Goal: Use online tool/utility: Utilize a website feature to perform a specific function

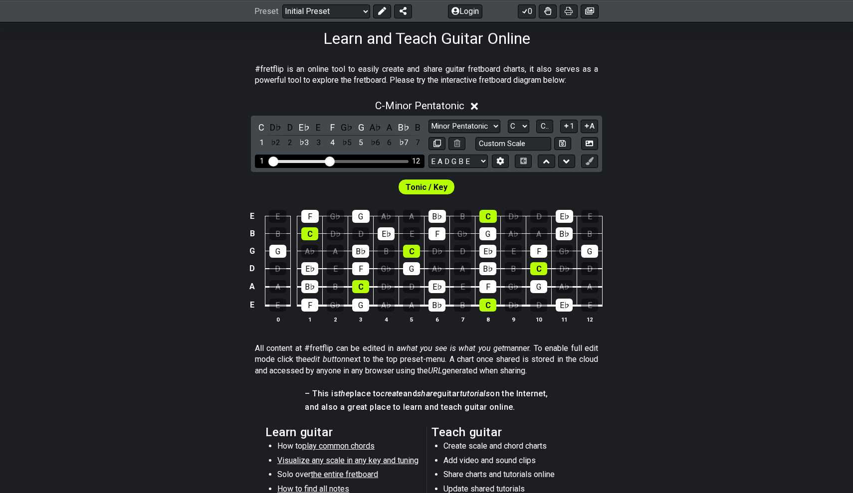
scroll to position [163, 0]
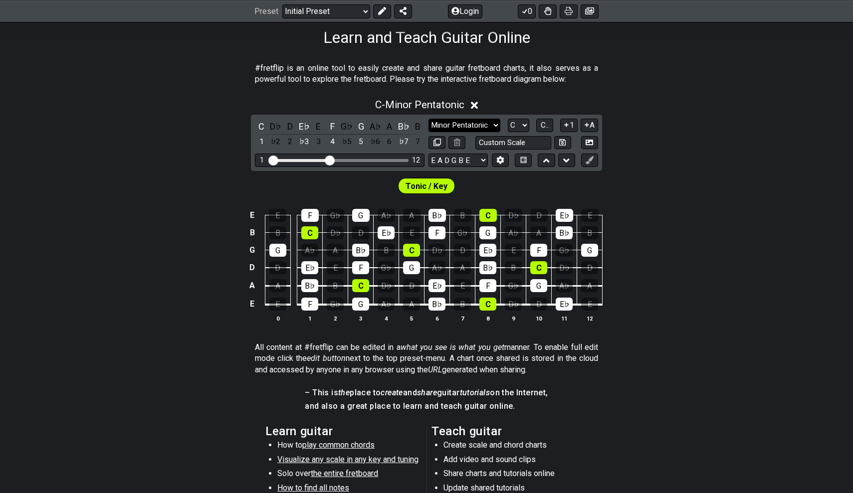
select select "Major / [PERSON_NAME]"
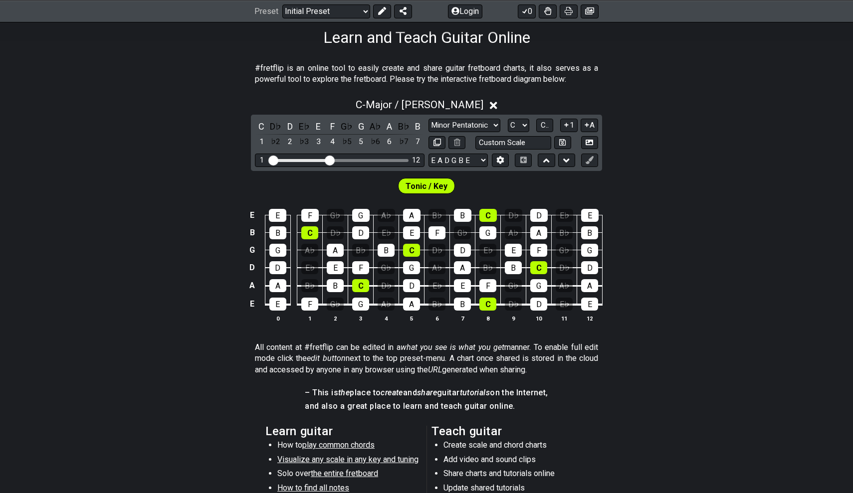
drag, startPoint x: 593, startPoint y: 323, endPoint x: 426, endPoint y: 328, distance: 167.2
click at [431, 327] on div "E E F G♭ G A♭ A B♭ B C D♭ D E♭ E B B C D♭ D E♭ E F G♭ G A♭ A B♭ B G G A♭ A B♭ B…" at bounding box center [426, 266] width 853 height 140
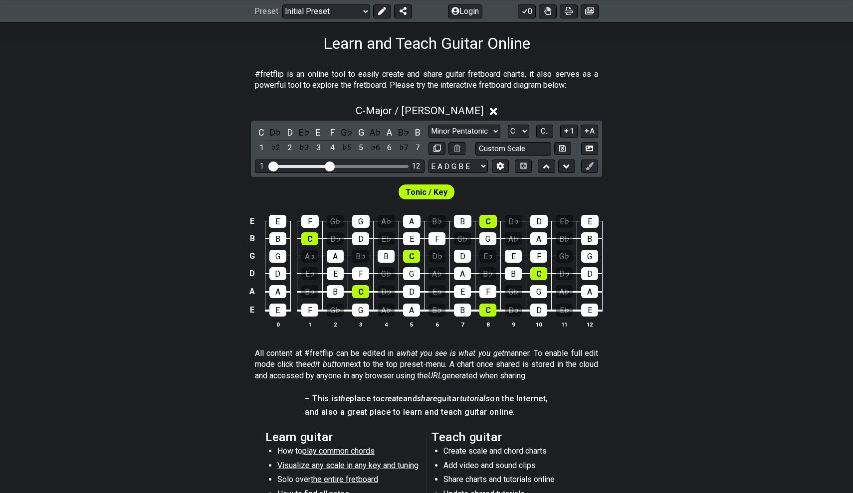
scroll to position [125, 0]
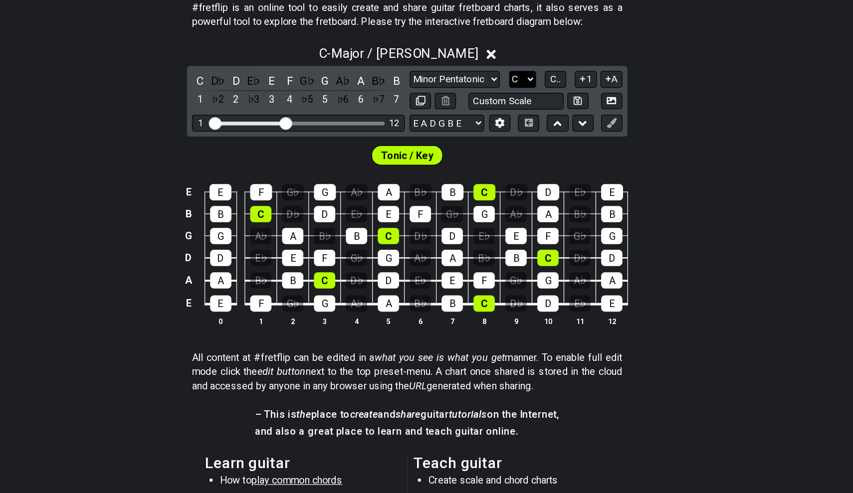
click at [508, 157] on select "A♭ A A♯ B♭ B C C♯ D♭ D D♯ E♭ E F F♯ G♭ G G♯" at bounding box center [518, 163] width 21 height 13
select select "A"
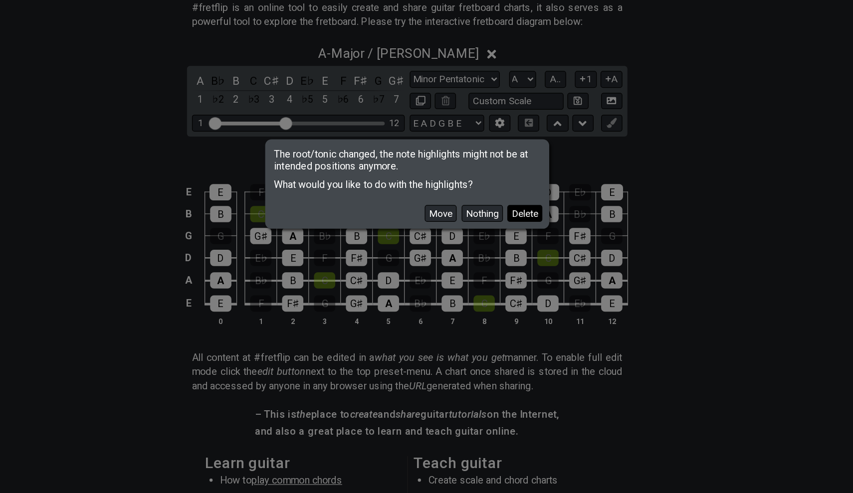
click at [506, 263] on button "Delete" at bounding box center [520, 269] width 28 height 13
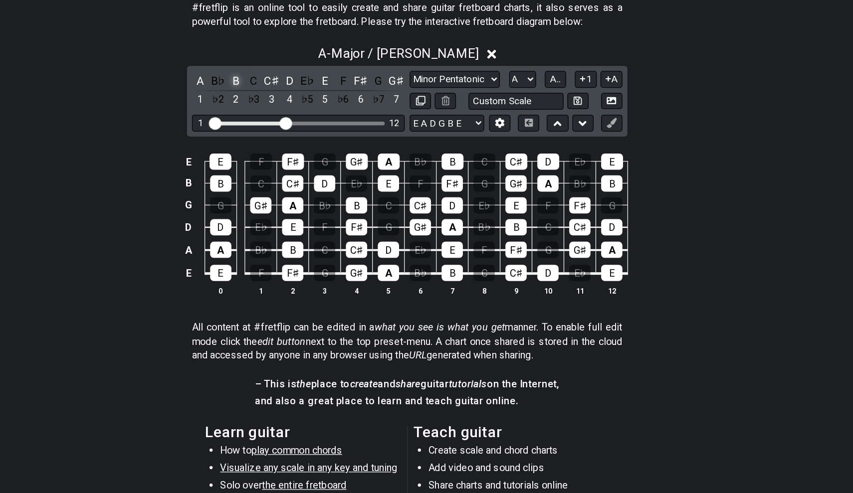
click at [283, 158] on div "B" at bounding box center [289, 164] width 13 height 13
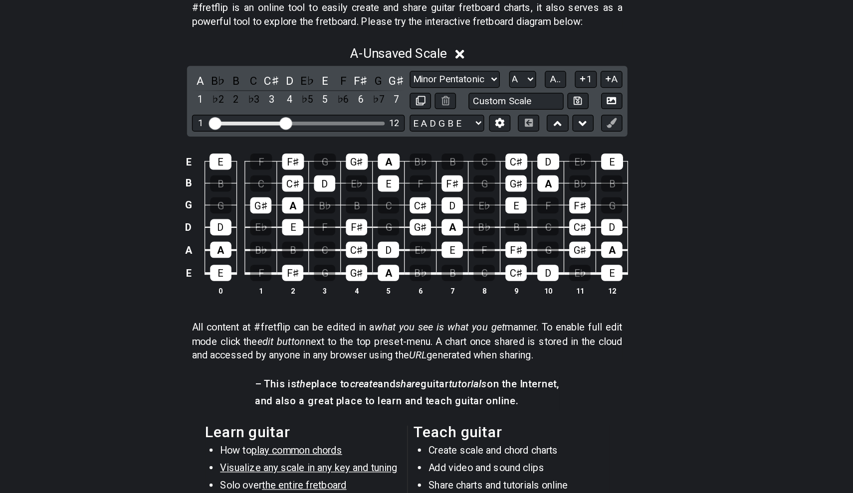
click at [255, 158] on div "A B♭ B C C♯ D E♭ E F F♯ G G♯ 1 ♭2 2 ♭3 3 4 ♭5 5 ♭6 6 ♭7 7" at bounding box center [340, 172] width 170 height 29
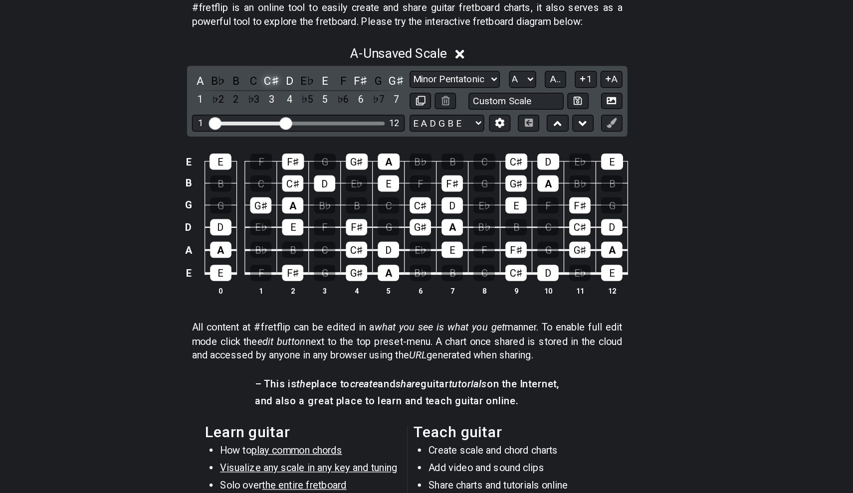
click at [312, 158] on div "C♯" at bounding box center [318, 164] width 13 height 13
click at [326, 158] on div "D" at bounding box center [332, 164] width 13 height 13
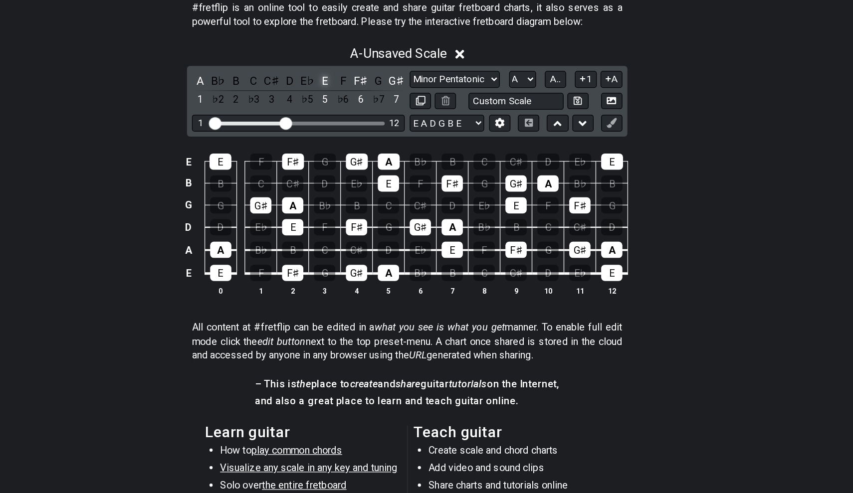
click at [355, 158] on div "E" at bounding box center [361, 164] width 13 height 13
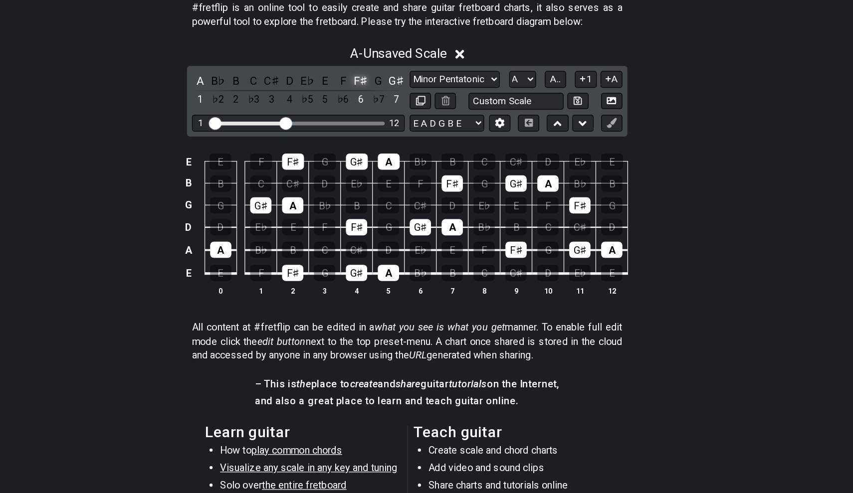
click at [383, 158] on div "F♯" at bounding box center [389, 164] width 13 height 13
click at [412, 158] on div "G♯" at bounding box center [418, 164] width 13 height 13
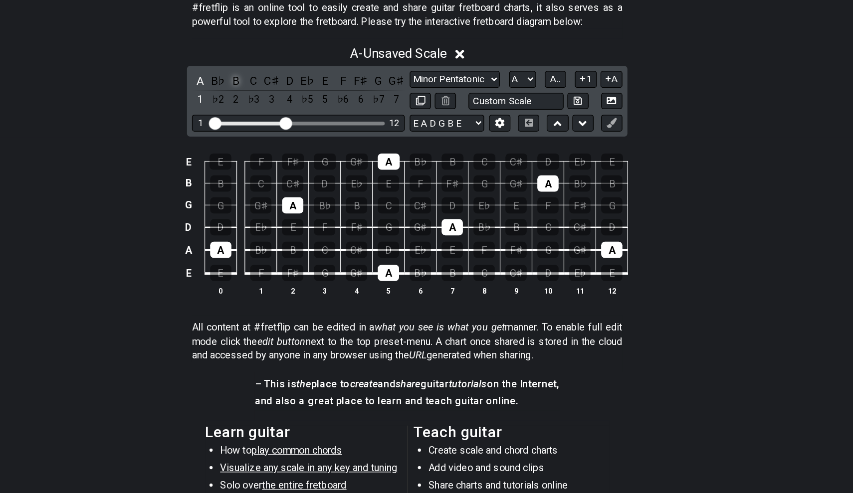
click at [283, 158] on div "B" at bounding box center [289, 164] width 13 height 13
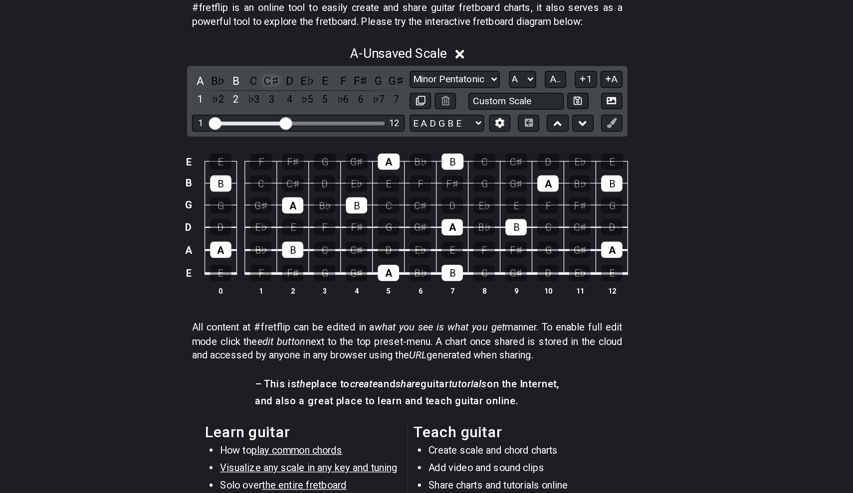
click at [312, 158] on div "C♯" at bounding box center [318, 164] width 13 height 13
click at [326, 158] on div "D" at bounding box center [332, 164] width 13 height 13
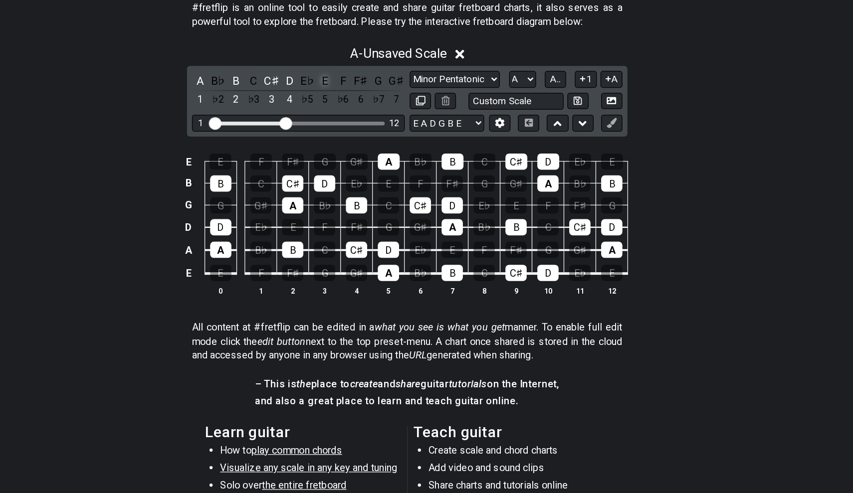
click at [355, 158] on div "E" at bounding box center [361, 164] width 13 height 13
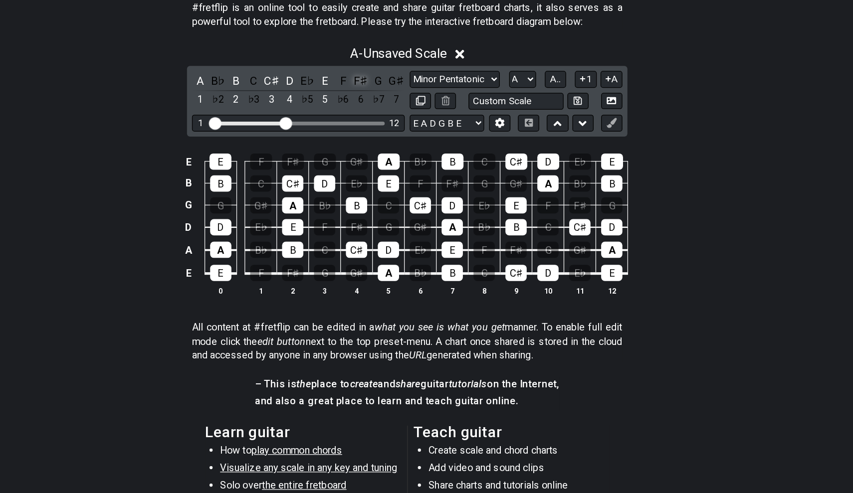
click at [383, 158] on div "F♯" at bounding box center [389, 164] width 13 height 13
click at [412, 158] on div "G♯" at bounding box center [418, 164] width 13 height 13
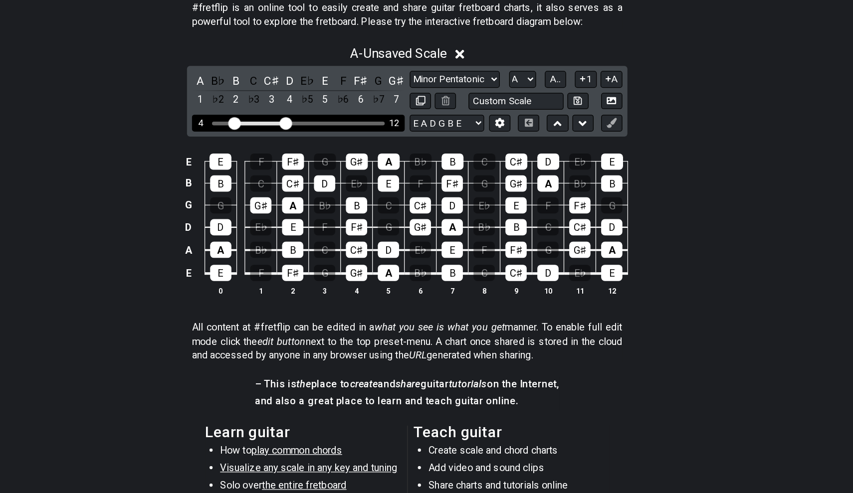
drag, startPoint x: 171, startPoint y: 99, endPoint x: 185, endPoint y: 101, distance: 14.6
click at [269, 198] on input "Visible fret range" at bounding box center [340, 198] width 142 height 0
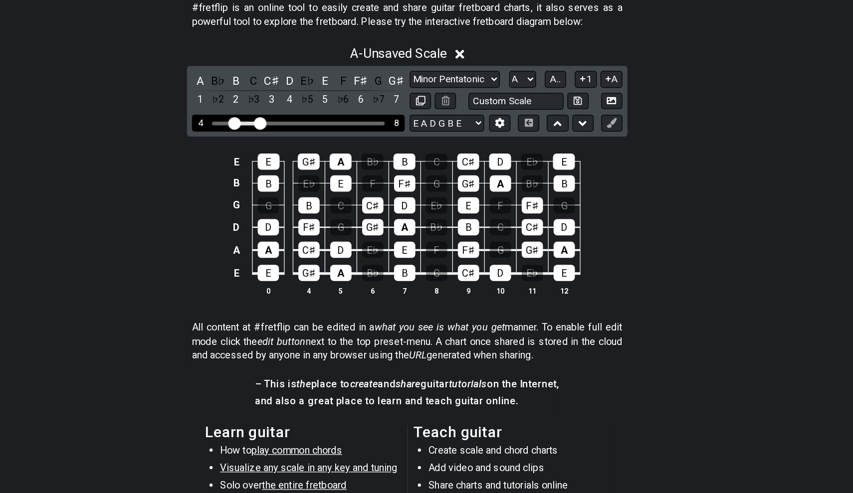
drag, startPoint x: 226, startPoint y: 100, endPoint x: 209, endPoint y: 94, distance: 18.5
click at [269, 198] on input "Visible fret range" at bounding box center [340, 198] width 142 height 0
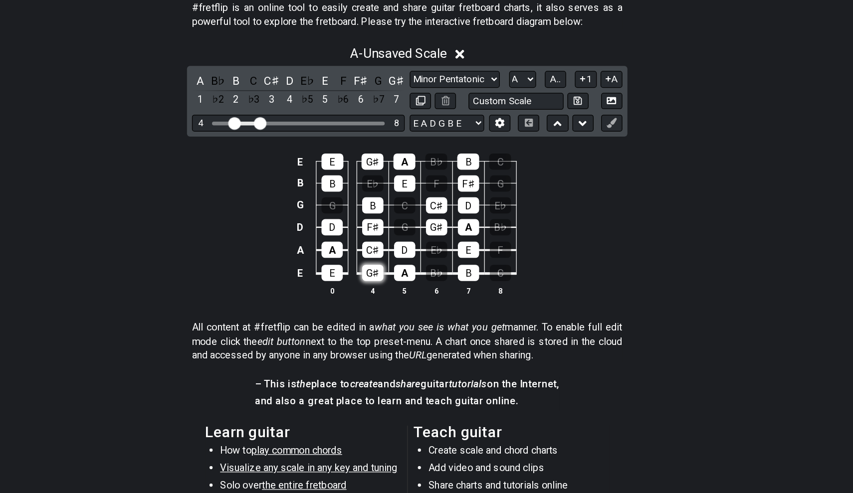
click at [391, 311] on div "G♯" at bounding box center [399, 317] width 17 height 13
click at [358, 223] on div "E" at bounding box center [366, 229] width 17 height 13
click at [358, 240] on div "B" at bounding box center [366, 246] width 17 height 13
click at [358, 275] on div "D" at bounding box center [366, 281] width 17 height 13
click at [354, 300] on td "E" at bounding box center [366, 309] width 25 height 19
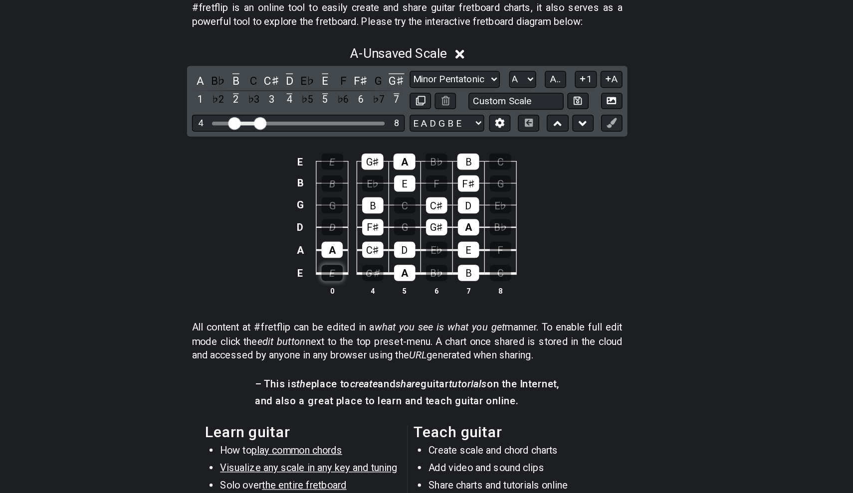
click at [358, 311] on div "E" at bounding box center [366, 317] width 17 height 13
click at [358, 293] on div "A" at bounding box center [366, 299] width 17 height 13
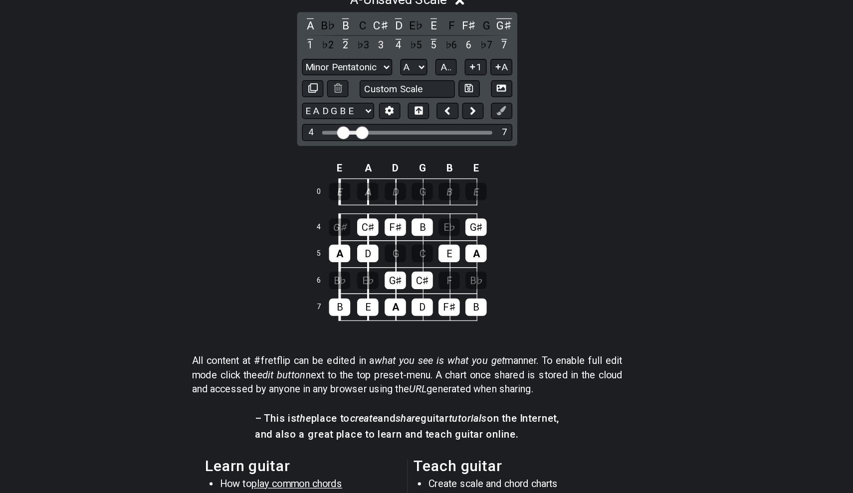
scroll to position [169, 0]
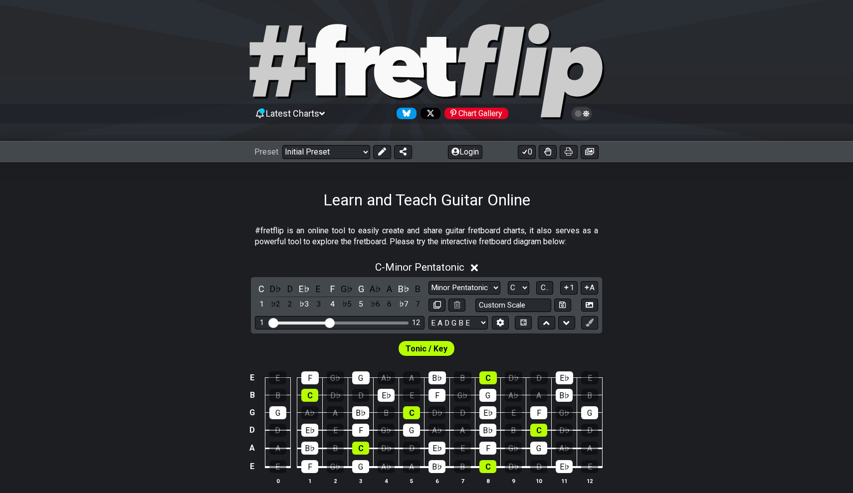
click at [276, 1] on div "Latest Charts Chart Gallery" at bounding box center [426, 71] width 853 height 142
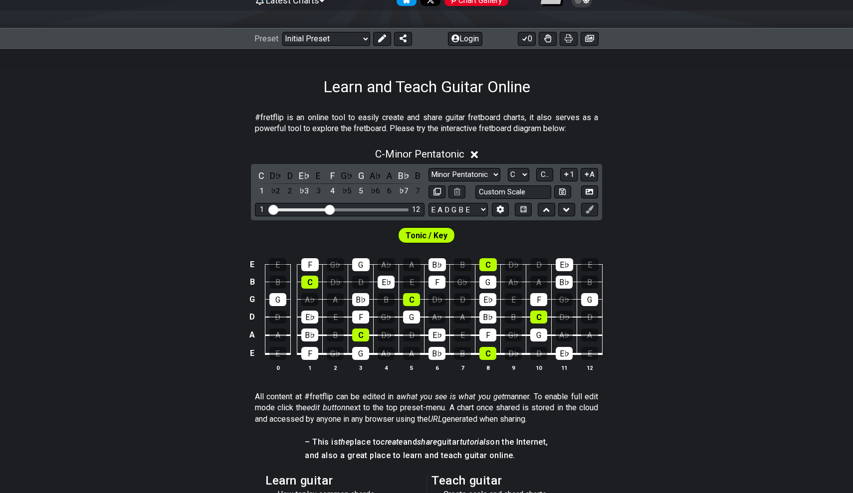
scroll to position [79, 0]
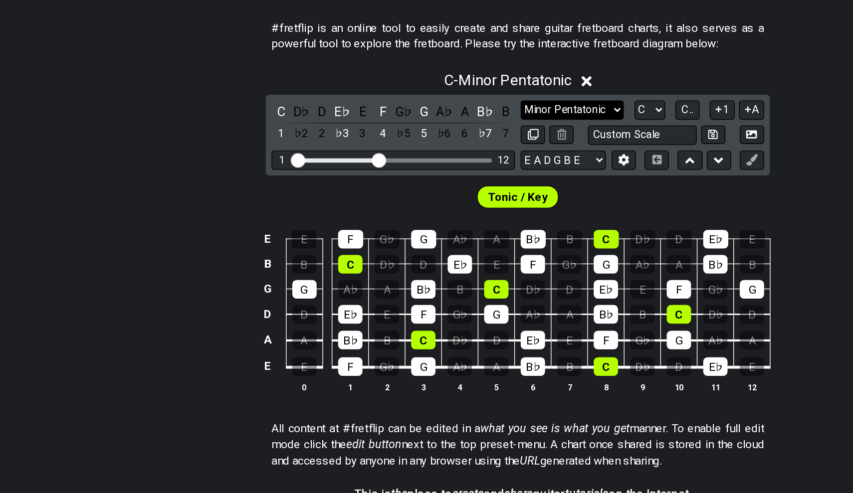
select select "Minor / Aeolian"
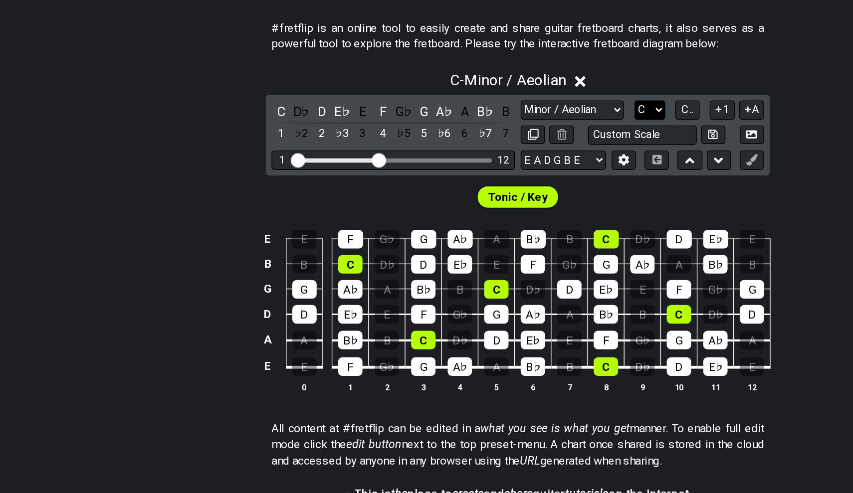
click at [508, 203] on select "A♭ A A♯ B♭ B C C♯ D♭ D D♯ E♭ E F F♯ G♭ G G♯" at bounding box center [518, 209] width 21 height 13
select select "D#"
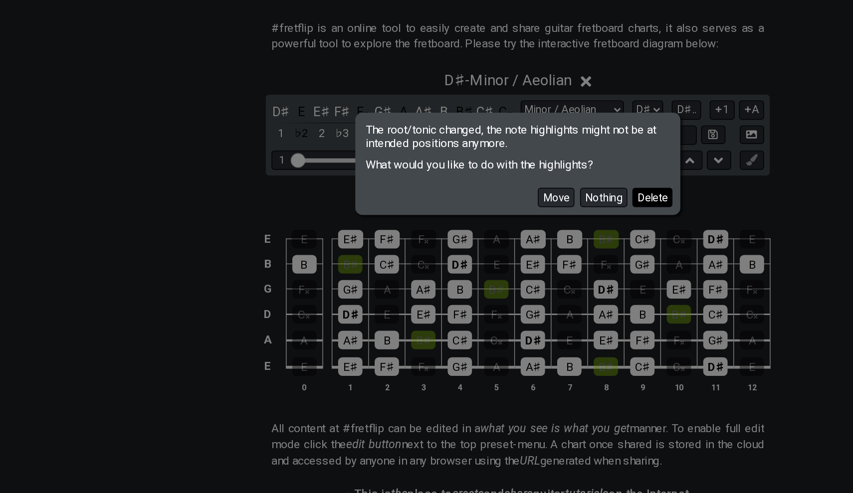
click at [506, 263] on button "Delete" at bounding box center [520, 269] width 28 height 13
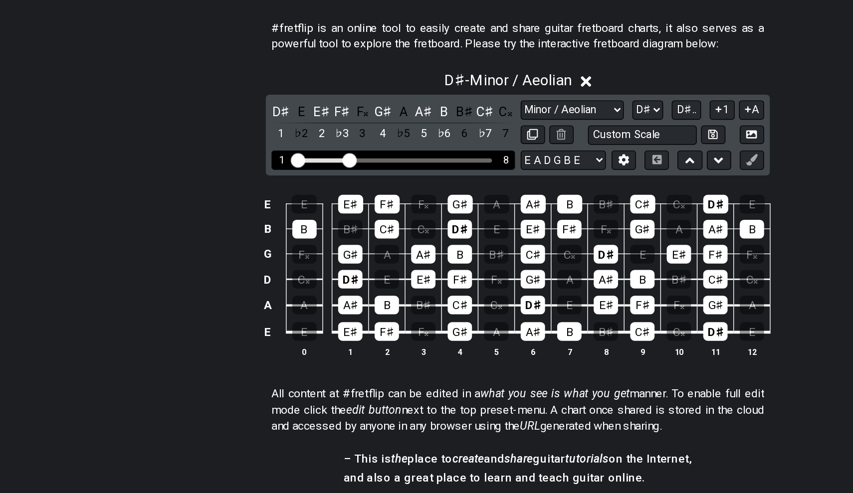
drag, startPoint x: 263, startPoint y: 113, endPoint x: 242, endPoint y: 115, distance: 21.0
click at [269, 243] on input "Visible fret range" at bounding box center [340, 243] width 142 height 0
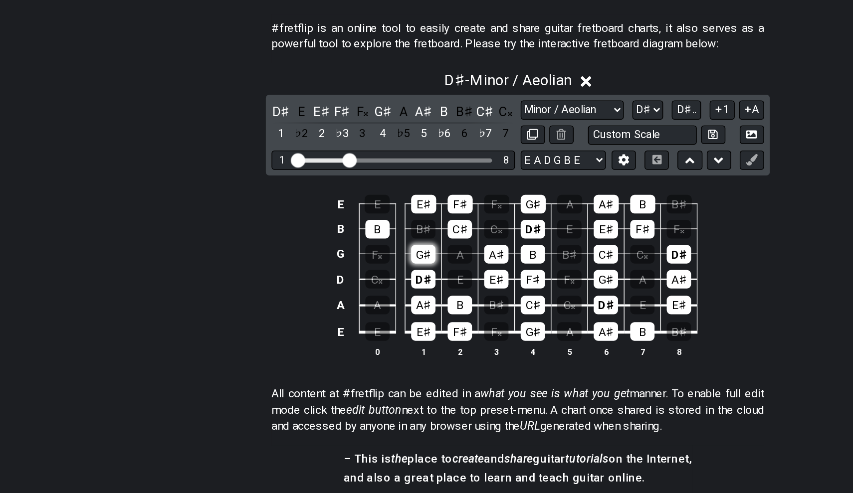
click at [352, 303] on div "G♯" at bounding box center [360, 309] width 17 height 13
click at [348, 327] on td "A♯" at bounding box center [360, 336] width 25 height 18
click at [352, 321] on div "D♯" at bounding box center [360, 327] width 17 height 13
click at [352, 339] on div "A♯" at bounding box center [360, 345] width 17 height 13
click at [352, 357] on div "E♯" at bounding box center [360, 363] width 17 height 13
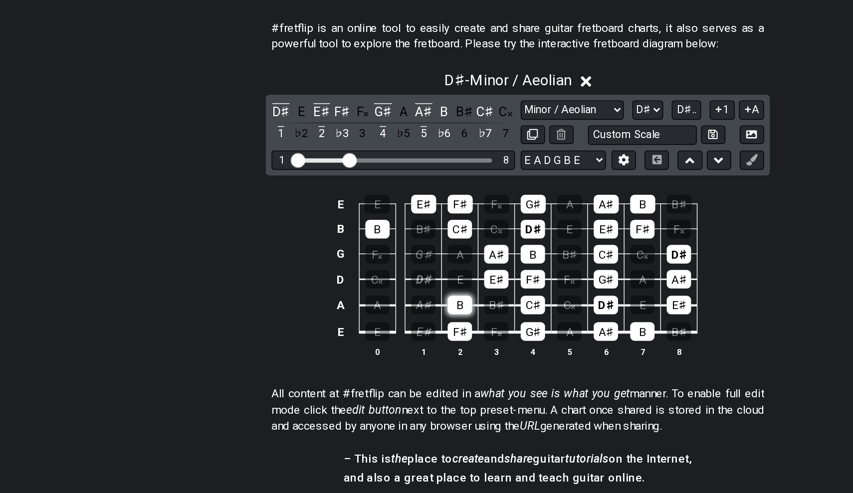
click at [378, 339] on div "B" at bounding box center [386, 345] width 17 height 13
click at [378, 357] on div "F♯" at bounding box center [386, 363] width 17 height 13
click at [403, 321] on div "E♯" at bounding box center [411, 327] width 17 height 13
click at [429, 321] on div "F♯" at bounding box center [437, 327] width 17 height 13
click at [429, 339] on div "C♯" at bounding box center [437, 345] width 17 height 13
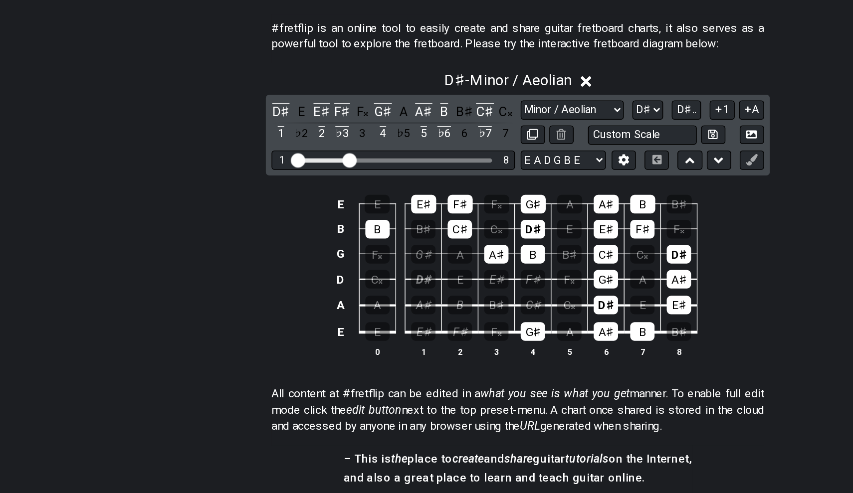
click at [425, 346] on td "G♯" at bounding box center [437, 355] width 25 height 19
click at [429, 357] on div "G♯" at bounding box center [437, 363] width 17 height 13
click at [403, 303] on div "A♯" at bounding box center [411, 309] width 17 height 13
click at [399, 292] on td "A♯" at bounding box center [411, 300] width 25 height 17
click at [429, 303] on div "B" at bounding box center [437, 309] width 17 height 13
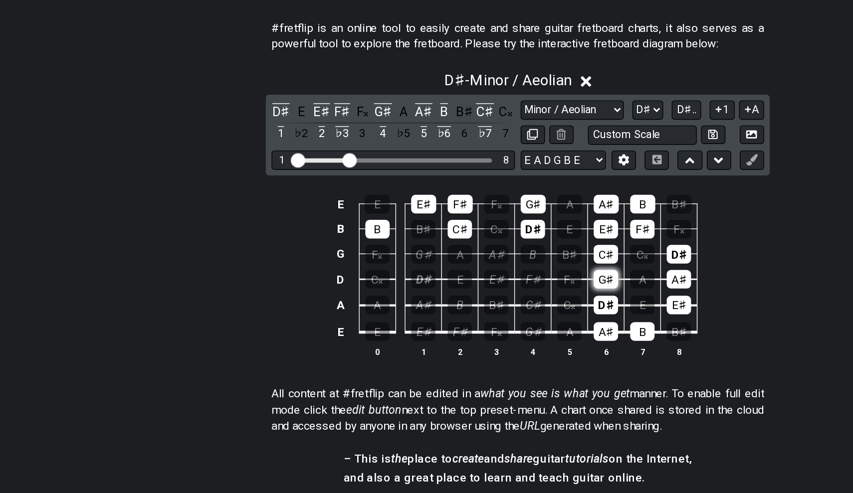
click at [479, 321] on div "G♯" at bounding box center [487, 327] width 17 height 13
click at [479, 339] on div "D♯" at bounding box center [487, 345] width 17 height 13
click at [479, 357] on div "A♯" at bounding box center [487, 363] width 17 height 13
click at [505, 357] on div "B" at bounding box center [513, 363] width 17 height 13
click at [479, 303] on div "C♯" at bounding box center [487, 309] width 17 height 13
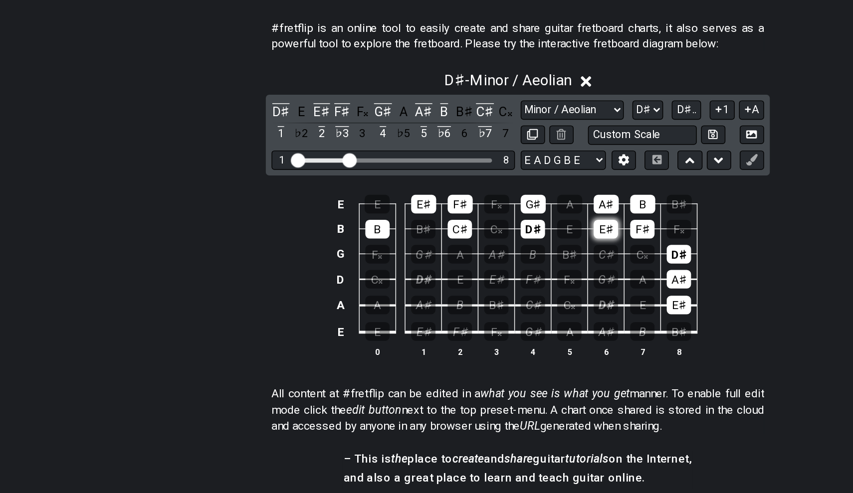
click at [479, 286] on div "E♯" at bounding box center [487, 292] width 17 height 13
click at [501, 275] on td "F♯" at bounding box center [513, 283] width 25 height 17
click at [505, 286] on div "F♯" at bounding box center [513, 292] width 17 height 13
click at [526, 310] on td "A♯" at bounding box center [538, 319] width 25 height 18
click at [530, 303] on div "D♯" at bounding box center [538, 309] width 17 height 13
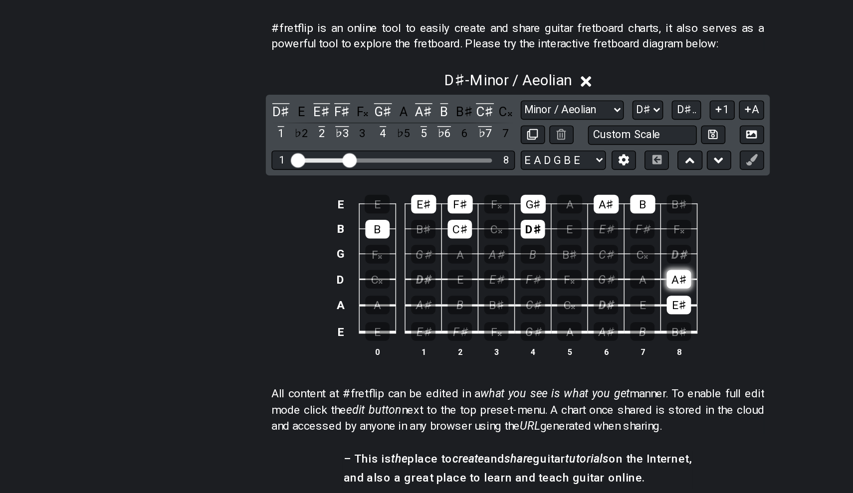
click at [530, 321] on div "A♯" at bounding box center [538, 327] width 17 height 13
click at [530, 339] on div "E♯" at bounding box center [538, 345] width 17 height 13
click at [316, 275] on td "B" at bounding box center [328, 283] width 25 height 17
click at [320, 286] on div "B" at bounding box center [328, 292] width 17 height 13
click at [378, 286] on div "C♯" at bounding box center [386, 292] width 17 height 13
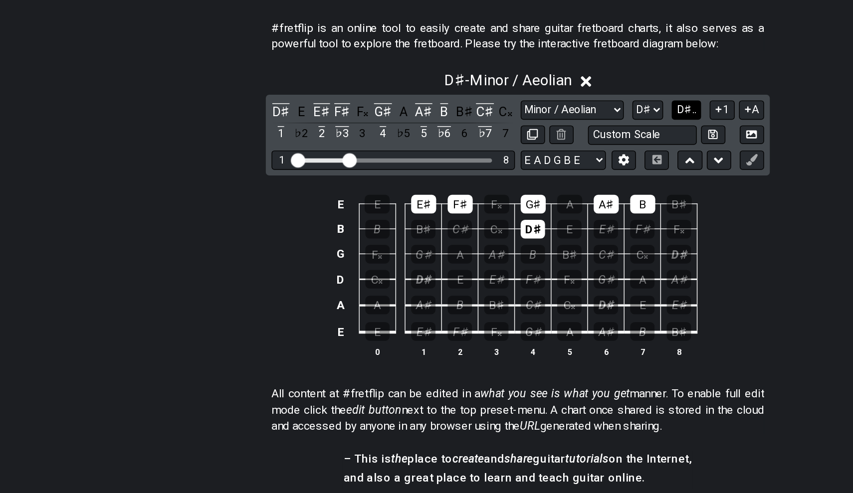
click at [537, 205] on span "D♯.." at bounding box center [543, 209] width 13 height 9
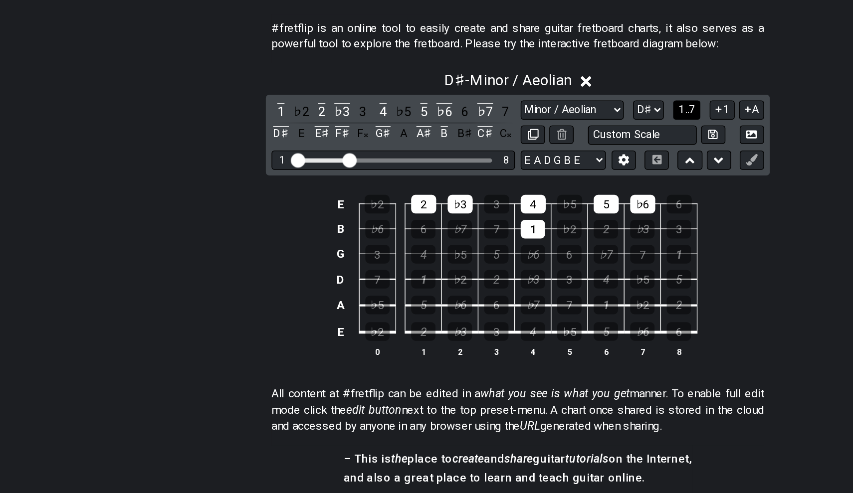
click at [538, 205] on span "1..7" at bounding box center [544, 209] width 12 height 9
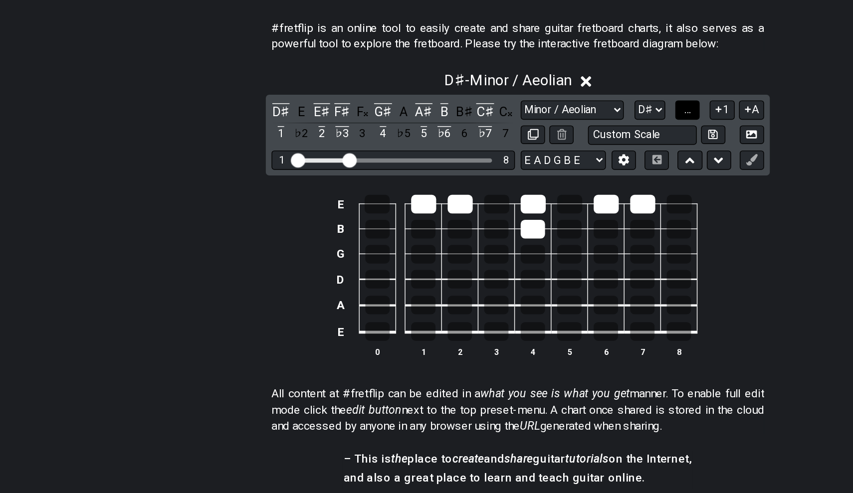
click at [542, 205] on span "..." at bounding box center [544, 209] width 4 height 9
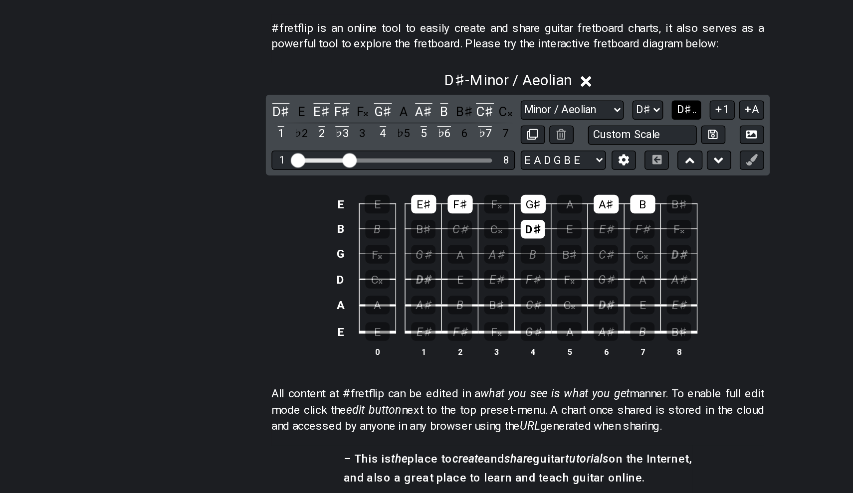
click at [537, 205] on span "D♯.." at bounding box center [543, 209] width 13 height 9
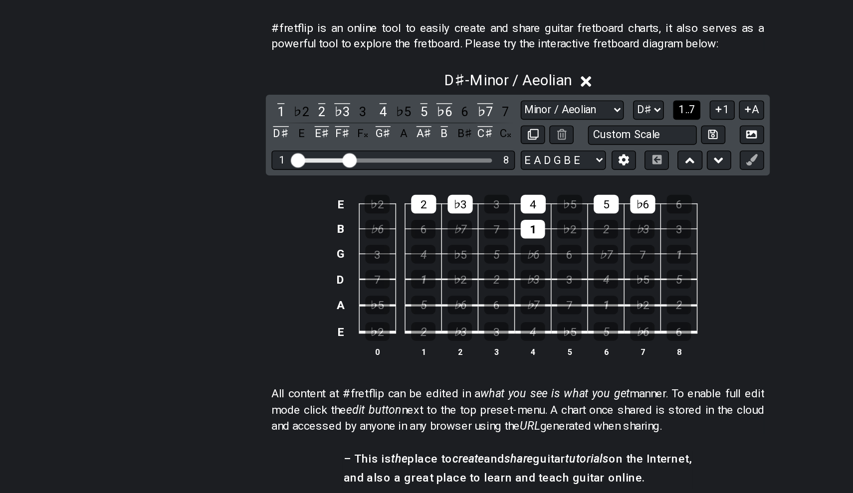
click at [538, 205] on span "1..7" at bounding box center [544, 209] width 12 height 9
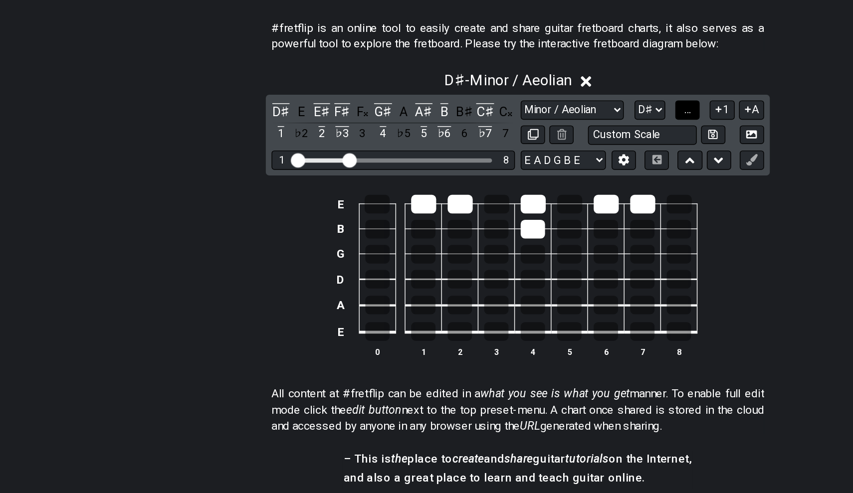
click at [542, 205] on span "..." at bounding box center [544, 209] width 4 height 9
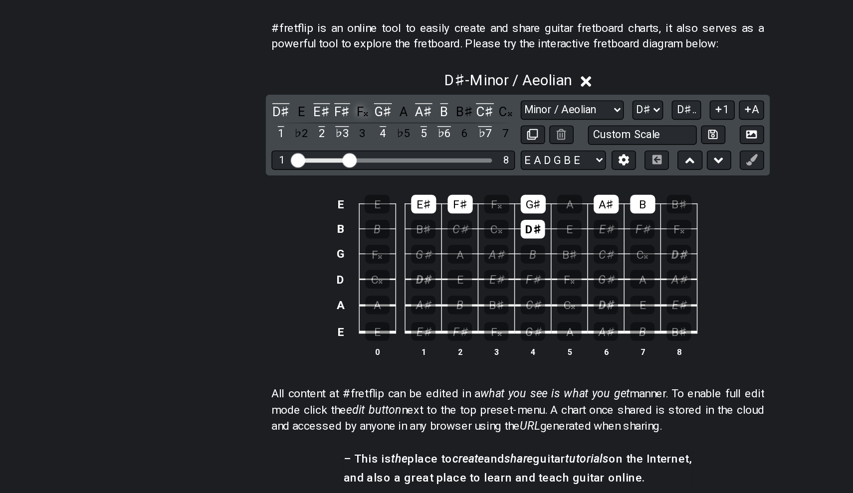
drag, startPoint x: 220, startPoint y: 78, endPoint x: 248, endPoint y: 84, distance: 29.0
click at [255, 204] on div "D♯ E E♯ F♯ F𝄪 G♯ A A♯ B B♯ C♯ C𝄪 1 ♭2 2 ♭3 3 4 ♭5 5 ♭6 6 ♭7 7" at bounding box center [340, 218] width 170 height 29
click at [312, 204] on div "F𝄪" at bounding box center [318, 210] width 13 height 13
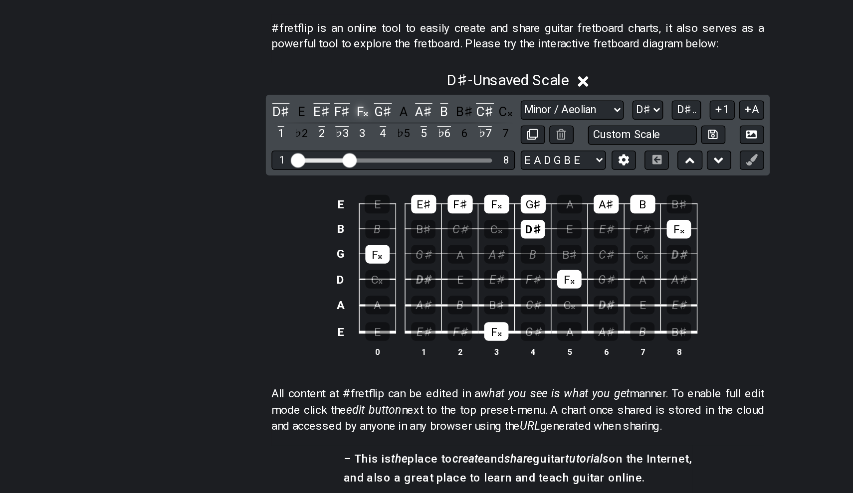
click at [312, 204] on div "F𝄪" at bounding box center [318, 210] width 13 height 13
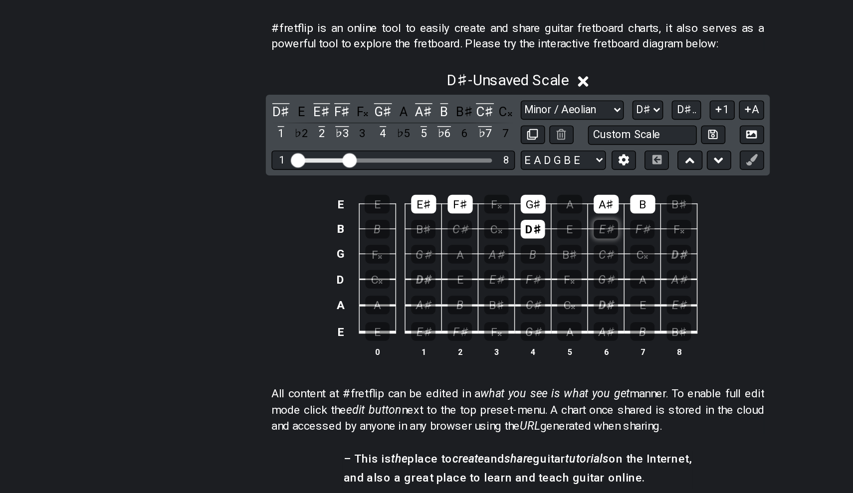
click at [479, 286] on div "E♯" at bounding box center [487, 292] width 17 height 13
click at [505, 286] on div "F♯" at bounding box center [513, 292] width 17 height 13
click at [479, 286] on div "E♯" at bounding box center [487, 292] width 17 height 13
click at [505, 286] on div "F♯" at bounding box center [513, 292] width 17 height 13
click at [352, 268] on div "E♯" at bounding box center [360, 274] width 17 height 13
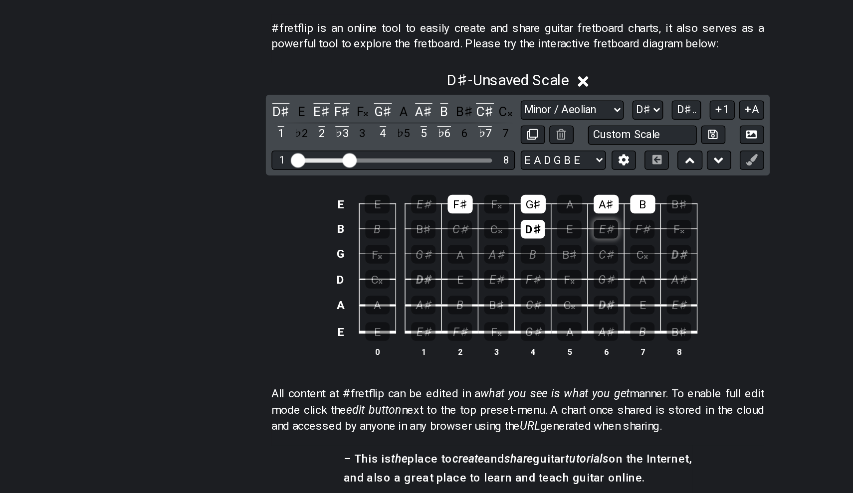
click at [479, 286] on div "E♯" at bounding box center [487, 292] width 17 height 13
click at [505, 286] on div "F♯" at bounding box center [513, 292] width 17 height 13
click at [378, 268] on div "F♯" at bounding box center [386, 274] width 17 height 13
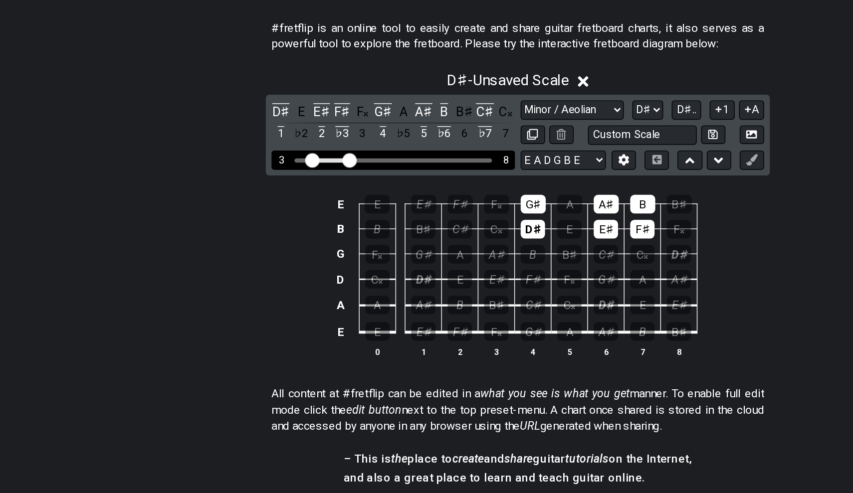
drag, startPoint x: 211, startPoint y: 111, endPoint x: 217, endPoint y: 111, distance: 6.0
click at [269, 243] on input "Visible fret range" at bounding box center [340, 243] width 142 height 0
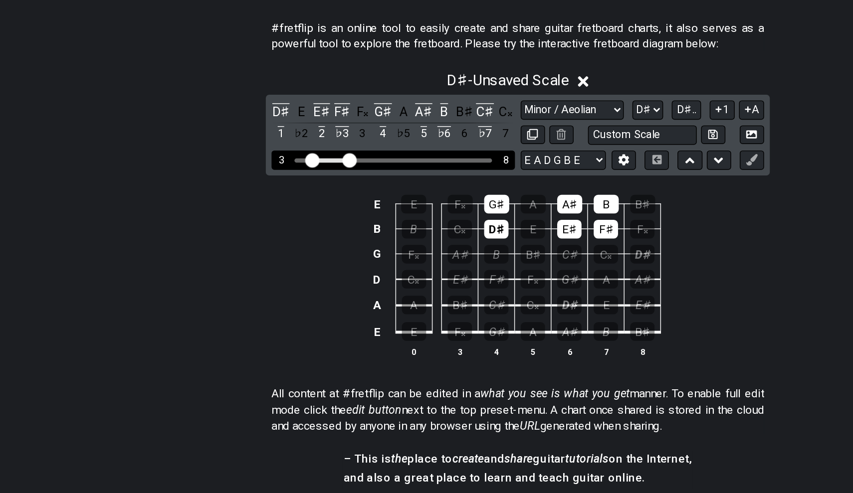
drag, startPoint x: 239, startPoint y: 107, endPoint x: 252, endPoint y: 108, distance: 13.0
click at [255, 237] on div "3 8" at bounding box center [340, 243] width 170 height 13
drag, startPoint x: 243, startPoint y: 109, endPoint x: 253, endPoint y: 109, distance: 9.5
click at [269, 243] on input "Visible fret range" at bounding box center [340, 243] width 142 height 0
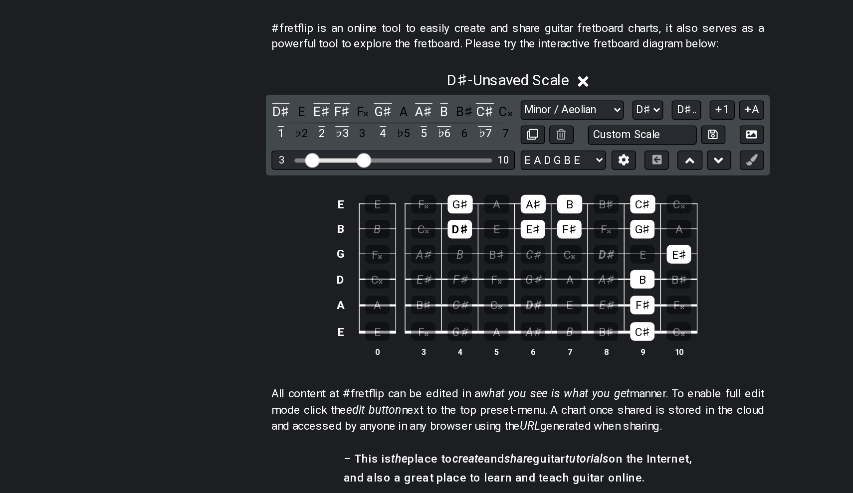
click at [501, 310] on td "B" at bounding box center [513, 319] width 25 height 18
click at [505, 321] on div "B" at bounding box center [513, 327] width 17 height 13
click at [505, 339] on div "F♯" at bounding box center [513, 345] width 17 height 13
click at [505, 357] on div "C♯" at bounding box center [513, 363] width 17 height 13
click at [530, 303] on div "E♯" at bounding box center [538, 309] width 17 height 13
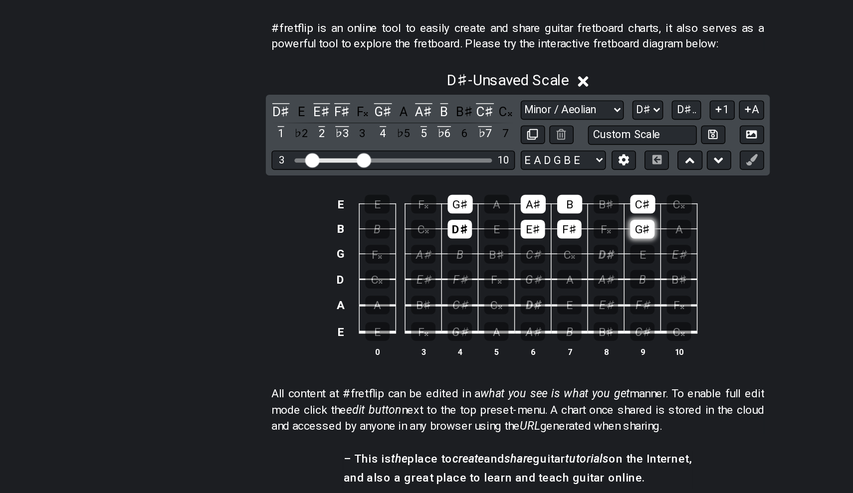
click at [505, 286] on div "G♯" at bounding box center [513, 292] width 17 height 13
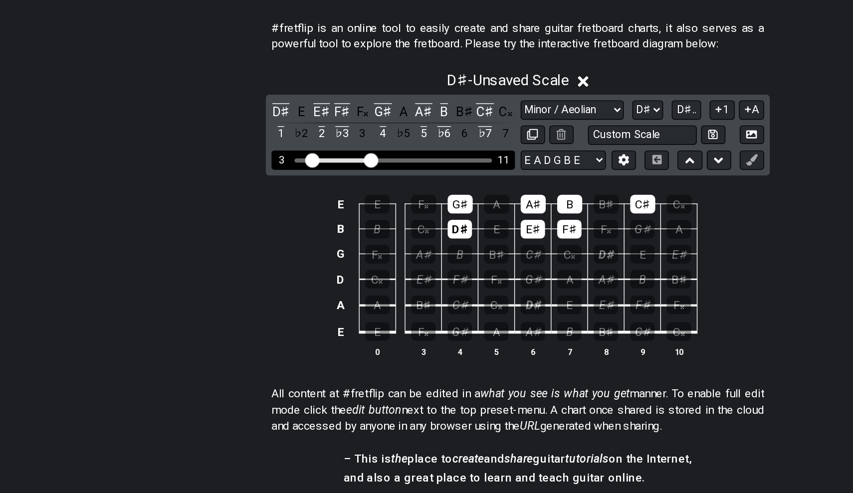
drag, startPoint x: 254, startPoint y: 114, endPoint x: 260, endPoint y: 114, distance: 5.5
click at [269, 243] on input "Visible fret range" at bounding box center [340, 243] width 142 height 0
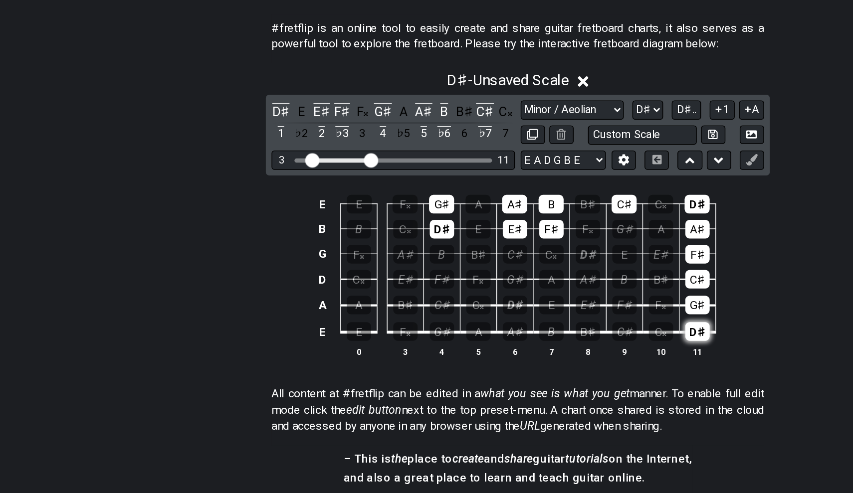
click at [543, 357] on div "D♯" at bounding box center [551, 363] width 17 height 13
click at [543, 339] on div "G♯" at bounding box center [551, 345] width 17 height 13
click at [543, 321] on div "C♯" at bounding box center [551, 327] width 17 height 13
click at [543, 303] on div "F♯" at bounding box center [551, 309] width 17 height 13
click at [543, 286] on div "A♯" at bounding box center [551, 292] width 17 height 13
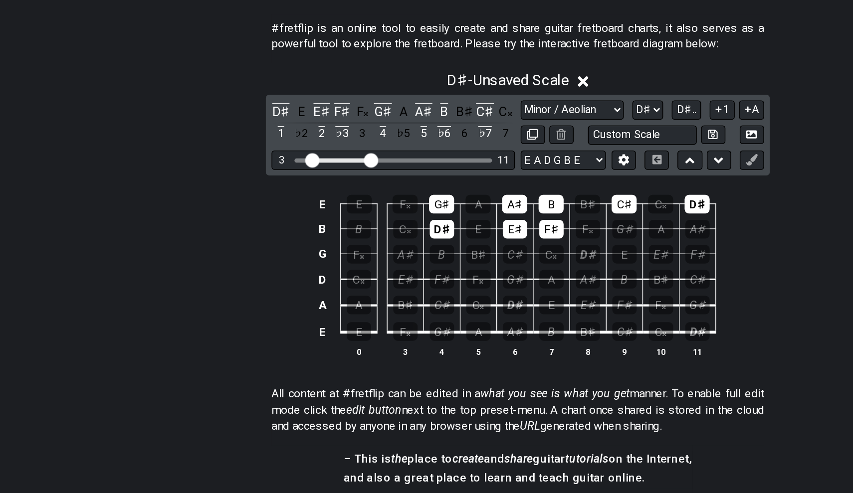
click at [142, 131] on div "#fretflip is an online tool to easily create and share guitar fretboard charts,…" at bounding box center [426, 417] width 853 height 573
